Goal: Task Accomplishment & Management: Use online tool/utility

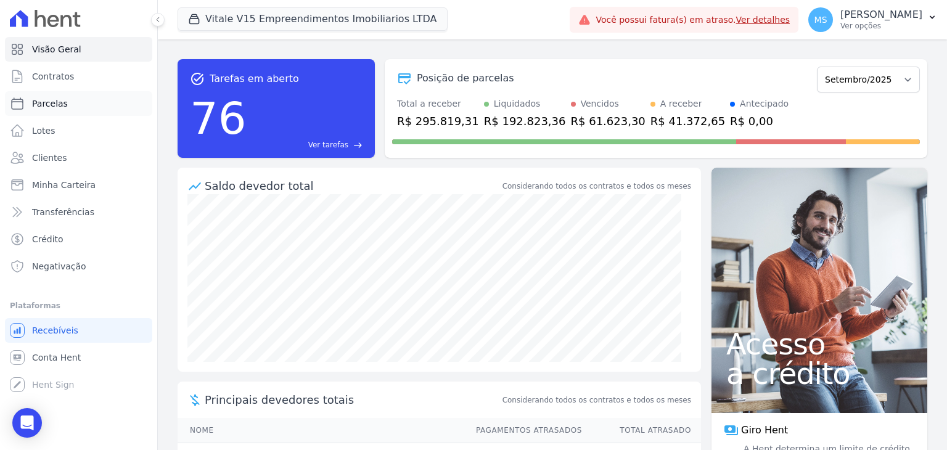
click at [42, 107] on span "Parcelas" at bounding box center [50, 103] width 36 height 12
click at [44, 139] on link "Lotes" at bounding box center [78, 130] width 147 height 25
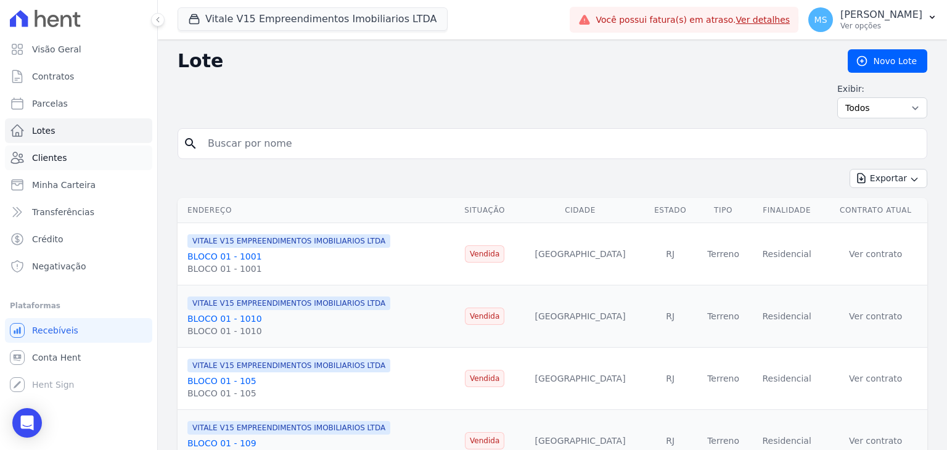
click at [50, 154] on span "Clientes" at bounding box center [49, 158] width 35 height 12
select select
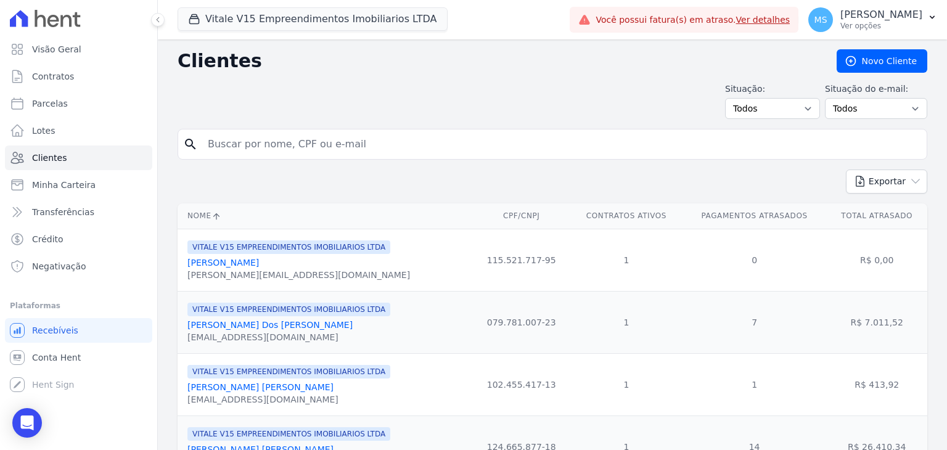
click at [297, 149] on input "search" at bounding box center [560, 144] width 721 height 25
type input "[PERSON_NAME]"
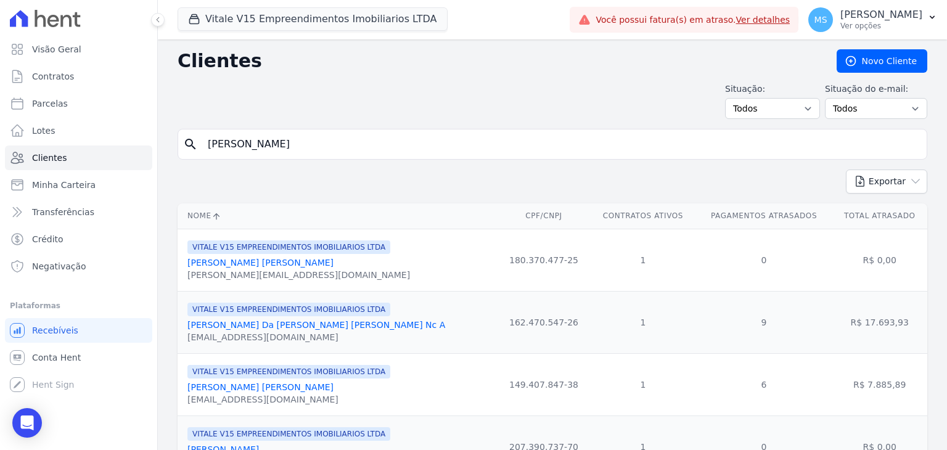
click at [285, 324] on link "[PERSON_NAME] Da [PERSON_NAME] [PERSON_NAME] Nc A" at bounding box center [316, 325] width 258 height 10
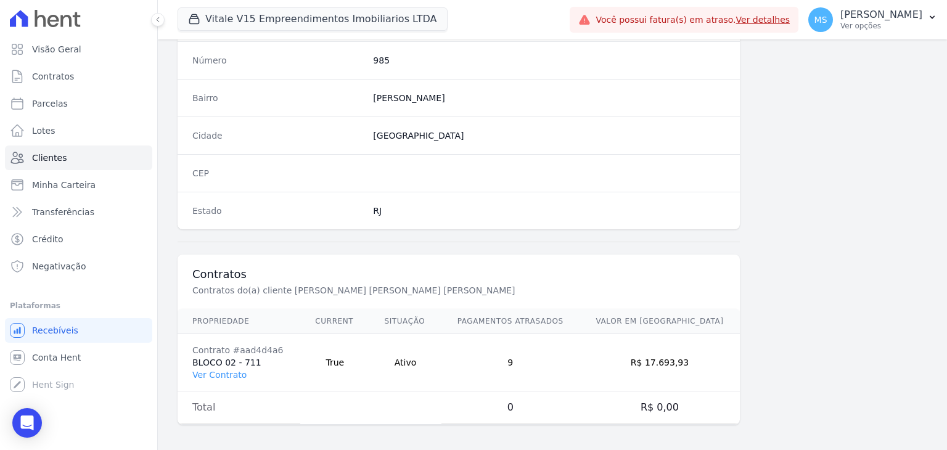
scroll to position [700, 0]
click at [212, 373] on link "Ver Contrato" at bounding box center [219, 374] width 54 height 10
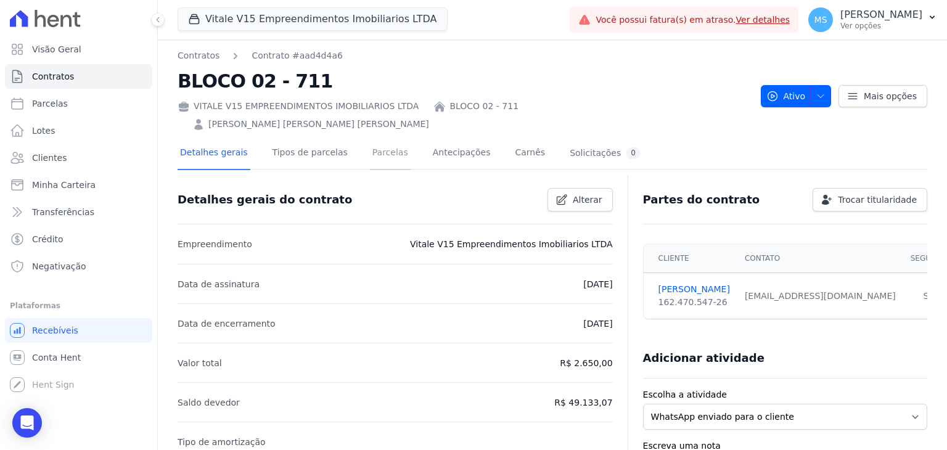
click at [370, 137] on link "Parcelas" at bounding box center [390, 153] width 41 height 33
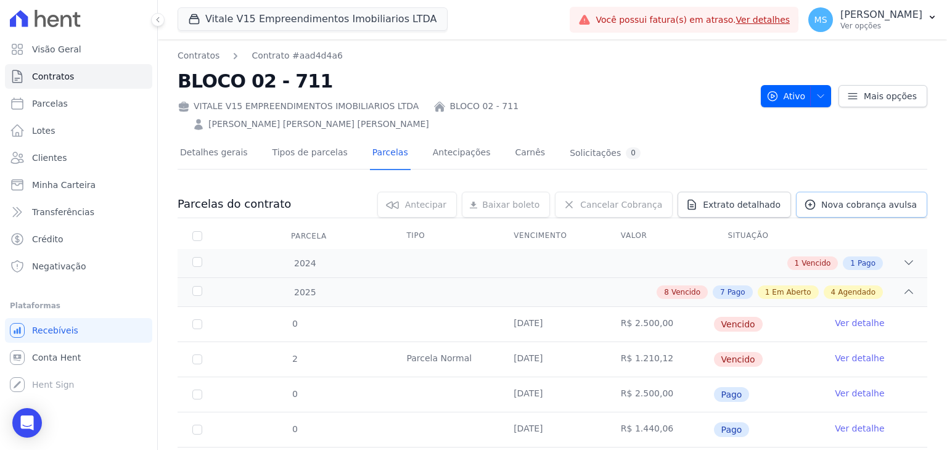
click at [827, 192] on link "Nova cobrança avulsa" at bounding box center [861, 205] width 131 height 26
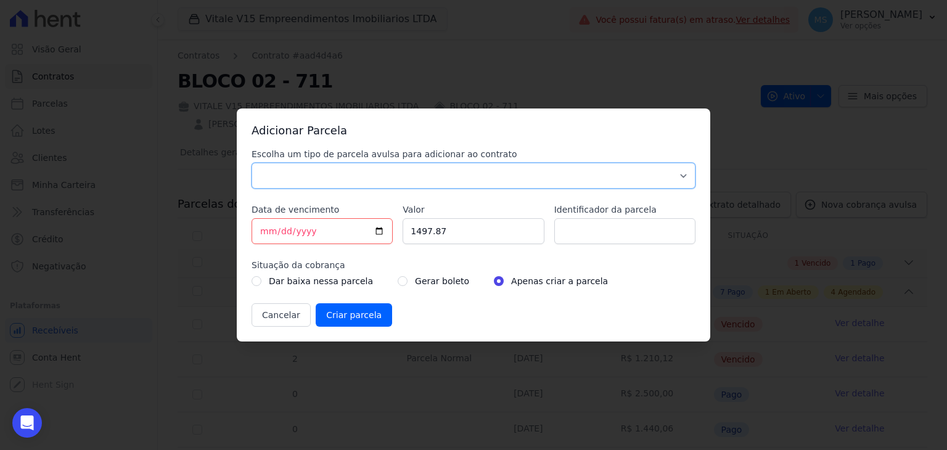
click at [267, 171] on select "Parcela Normal Sinal Caução Intercalada Chaves Pré Chaves Pós Chaves Taxas Quit…" at bounding box center [473, 176] width 444 height 26
select select "others"
click at [251, 163] on select "Parcela Normal Sinal Caução Intercalada Chaves Pré Chaves Pós Chaves Taxas Quit…" at bounding box center [473, 176] width 444 height 26
drag, startPoint x: 452, startPoint y: 231, endPoint x: 370, endPoint y: 227, distance: 82.0
click at [370, 227] on div "Escolha um tipo de parcela avulsa para adicionar ao contrato Parcela Normal Sin…" at bounding box center [473, 237] width 444 height 179
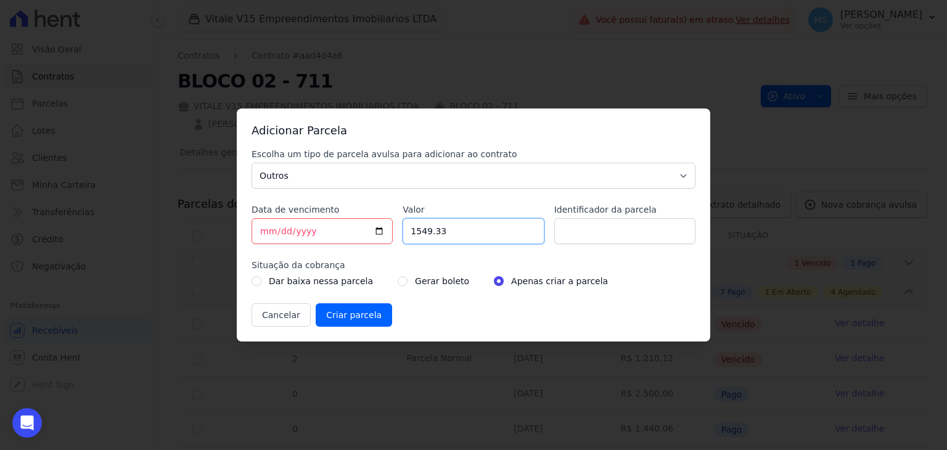
type input "1549.33"
type input "BOLETO AVULSO - 286627"
click at [398, 281] on div "Gerar boleto" at bounding box center [433, 281] width 71 height 15
click at [398, 282] on input "radio" at bounding box center [403, 281] width 10 height 10
radio input "true"
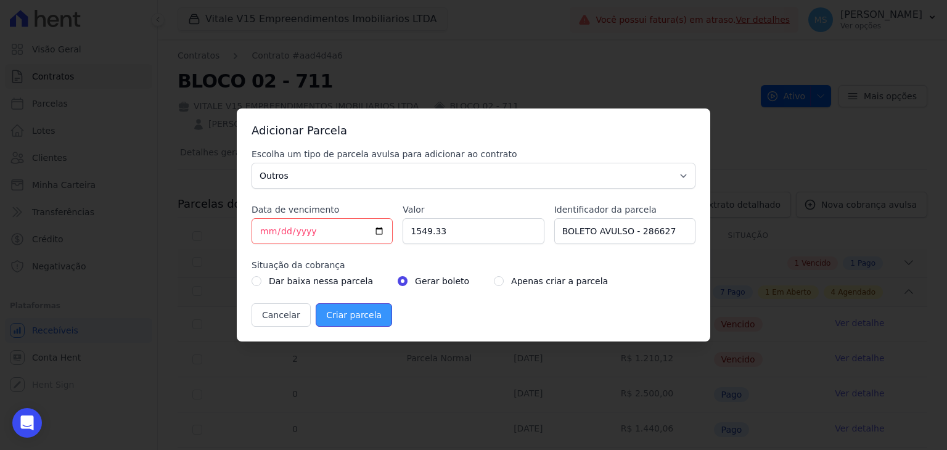
click at [359, 322] on input "Criar parcela" at bounding box center [354, 314] width 76 height 23
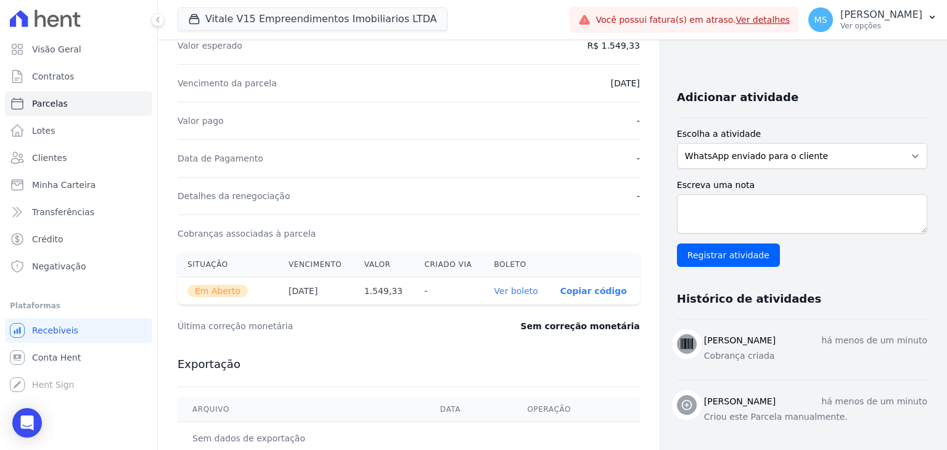
scroll to position [247, 0]
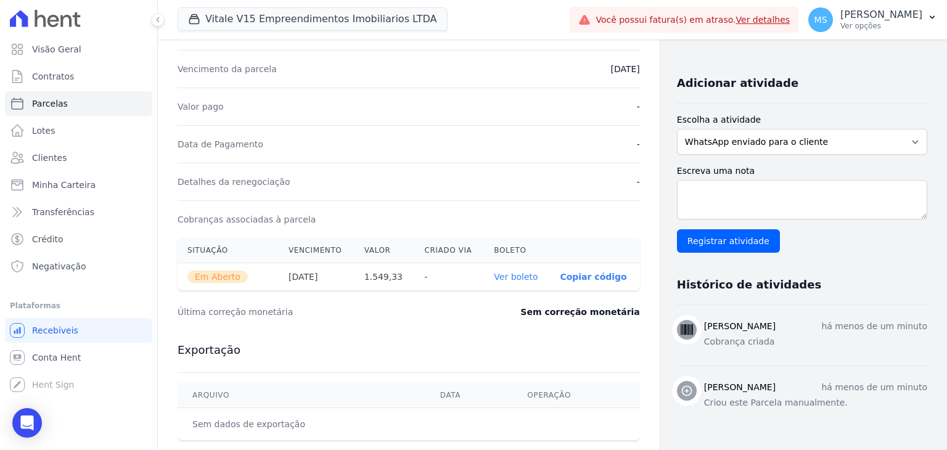
click at [526, 272] on link "Ver boleto" at bounding box center [516, 277] width 44 height 10
